Goal: Task Accomplishment & Management: Use online tool/utility

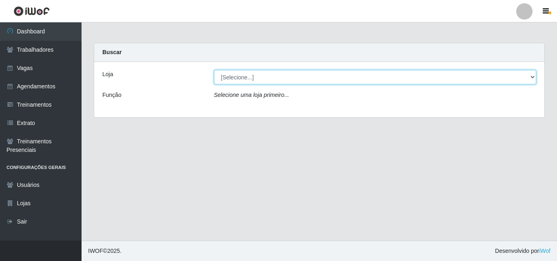
click at [233, 80] on select "[Selecione...] Chinatown Sushimi - [GEOGRAPHIC_DATA]" at bounding box center [375, 77] width 323 height 14
select select "357"
click at [214, 70] on select "[Selecione...] Chinatown Sushimi - [GEOGRAPHIC_DATA]" at bounding box center [375, 77] width 323 height 14
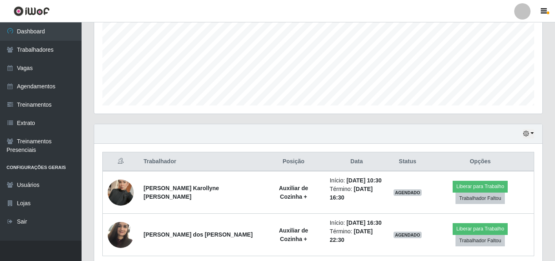
scroll to position [208, 0]
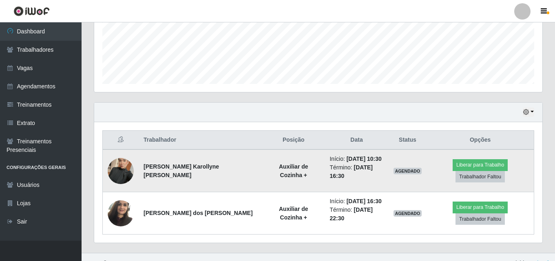
click at [125, 167] on img at bounding box center [121, 171] width 26 height 46
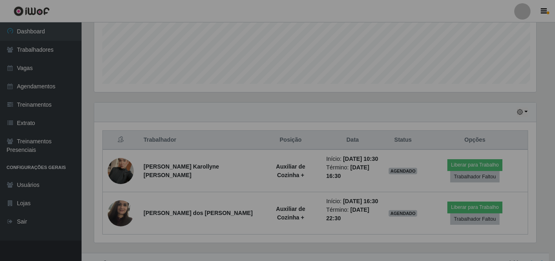
scroll to position [169, 448]
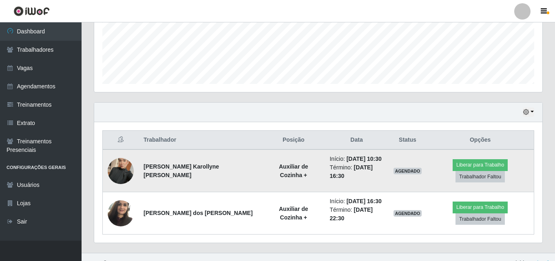
click at [124, 165] on img at bounding box center [121, 171] width 26 height 46
click at [505, 171] on button "Trabalhador Faltou" at bounding box center [479, 176] width 49 height 11
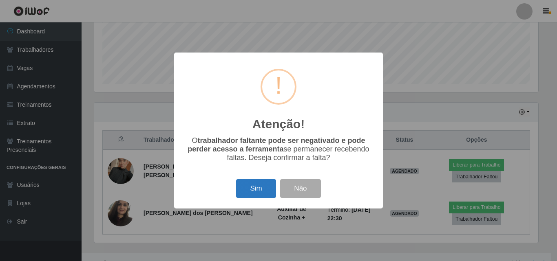
click at [254, 190] on button "Sim" at bounding box center [256, 188] width 40 height 19
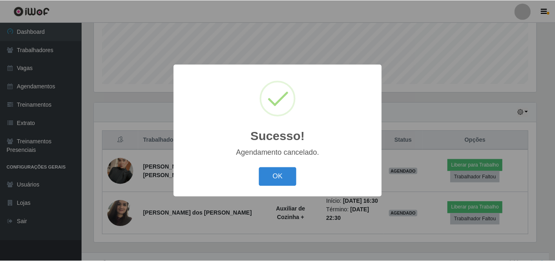
scroll to position [171, 0]
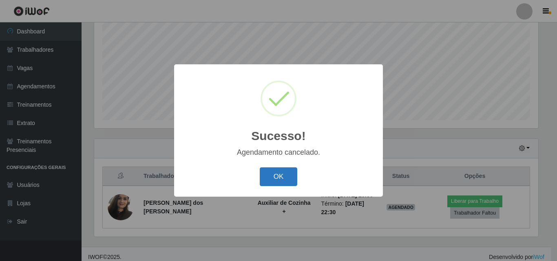
click at [278, 175] on button "OK" at bounding box center [279, 177] width 38 height 19
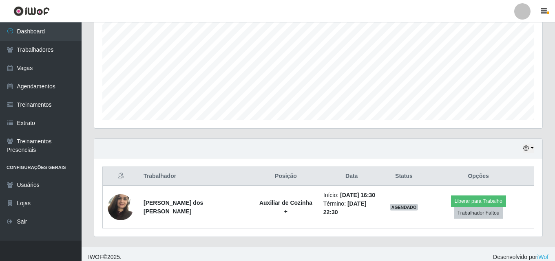
scroll to position [169, 448]
